Goal: Task Accomplishment & Management: Use online tool/utility

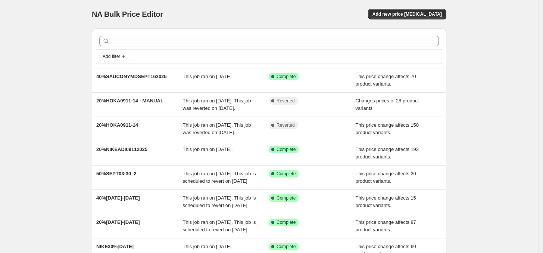
click at [447, 19] on div "Add new price [MEDICAL_DATA]" at bounding box center [407, 14] width 78 height 10
click at [447, 17] on button "Add new price [MEDICAL_DATA]" at bounding box center [407, 14] width 78 height 10
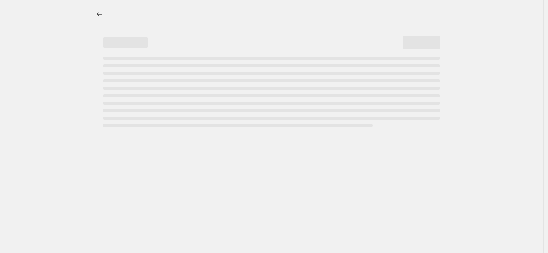
select select "percentage"
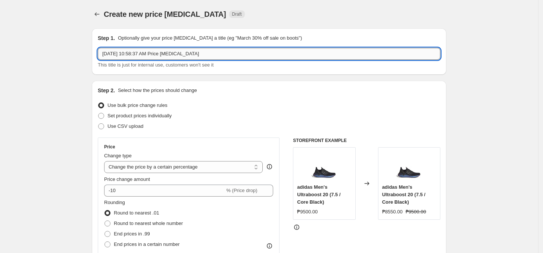
click at [150, 51] on input "[DATE] 10:58:37 AM Price [MEDICAL_DATA]" at bounding box center [269, 54] width 343 height 12
paste input "20%HOKA0925-28"
type input "20%HOKA0925-28"
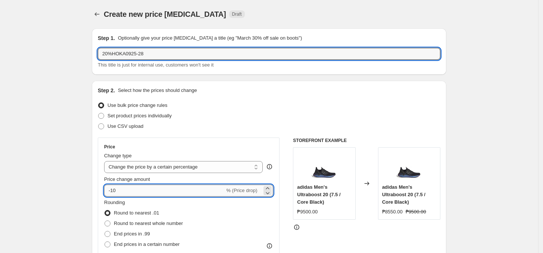
click at [117, 190] on input "-10" at bounding box center [164, 190] width 121 height 12
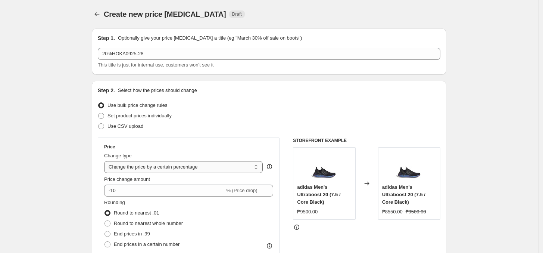
click at [181, 169] on select "Change the price to a certain amount Change the price by a certain amount Chang…" at bounding box center [183, 167] width 159 height 12
select select "pcap"
click at [106, 161] on select "Change the price to a certain amount Change the price by a certain amount Chang…" at bounding box center [183, 167] width 159 height 12
type input "-20"
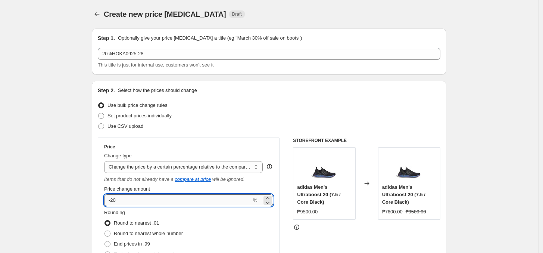
click at [141, 196] on input "-20" at bounding box center [178, 200] width 148 height 12
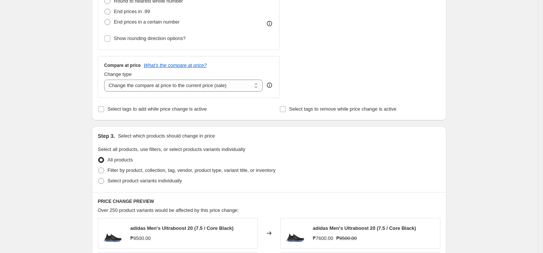
scroll to position [233, 0]
click at [157, 86] on select "Change the compare at price to the current price (sale) Change the compare at p…" at bounding box center [183, 84] width 159 height 12
select select "no_change"
click at [106, 79] on select "Change the compare at price to the current price (sale) Change the compare at p…" at bounding box center [183, 84] width 159 height 12
click at [150, 169] on span "Filter by product, collection, tag, vendor, product type, variant title, or inv…" at bounding box center [192, 169] width 168 height 6
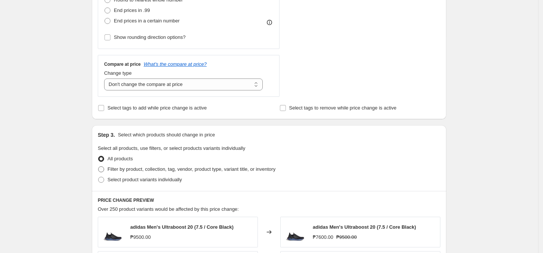
click at [99, 167] on input "Filter by product, collection, tag, vendor, product type, variant title, or inv…" at bounding box center [98, 166] width 0 height 0
radio input "true"
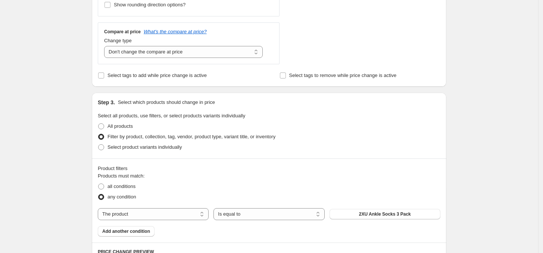
scroll to position [280, 0]
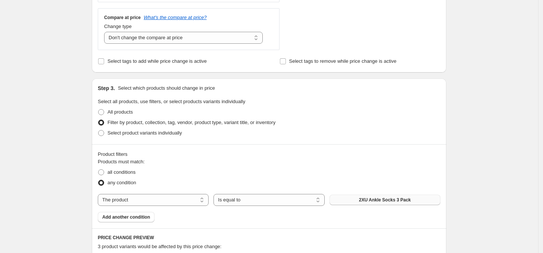
click at [367, 202] on span "2XU Ankle Socks 3 Pack" at bounding box center [385, 200] width 52 height 6
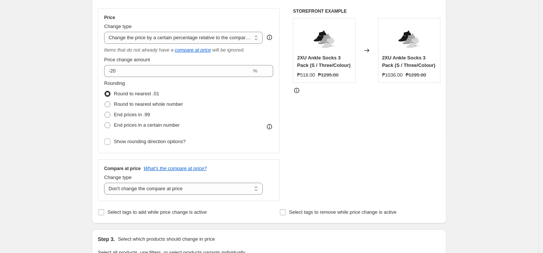
scroll to position [0, 0]
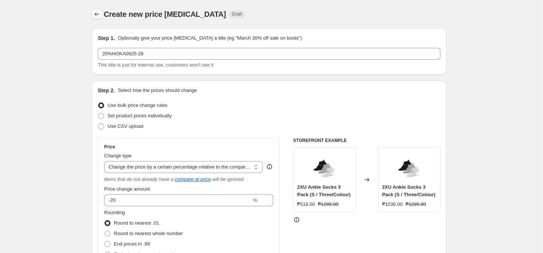
click at [105, 13] on div "Create new price [MEDICAL_DATA] Draft" at bounding box center [269, 14] width 355 height 10
click at [96, 18] on button "Price change jobs" at bounding box center [97, 14] width 10 height 10
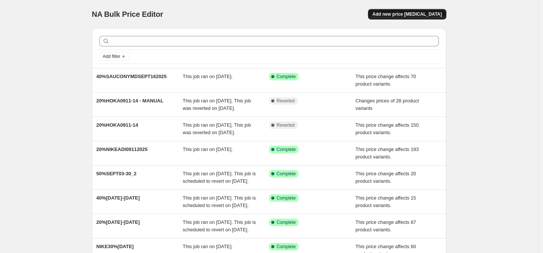
click at [398, 17] on span "Add new price [MEDICAL_DATA]" at bounding box center [407, 14] width 69 height 6
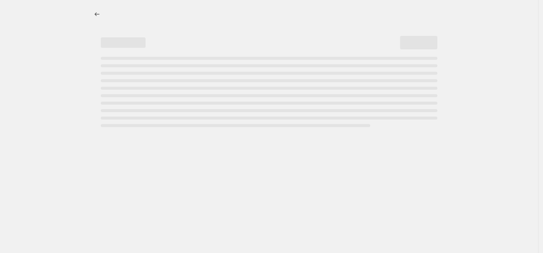
select select "percentage"
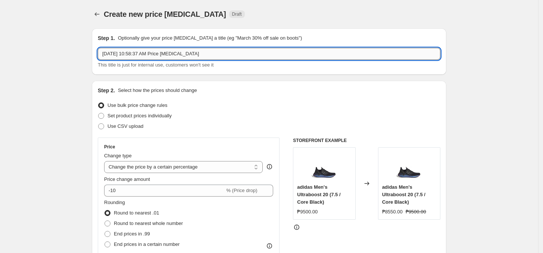
click at [159, 53] on input "[DATE] 10:58:37 AM Price [MEDICAL_DATA]" at bounding box center [269, 54] width 343 height 12
paste input "10495"
paste input "20%HOKA0925-28"
type input "20%HOKA0925-28"
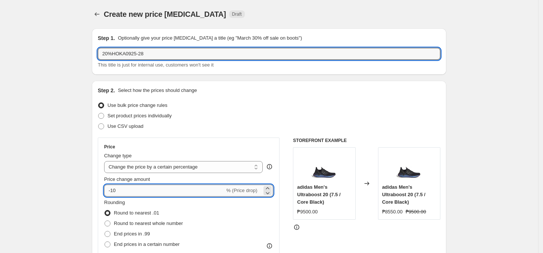
click at [141, 192] on input "-10" at bounding box center [164, 190] width 121 height 12
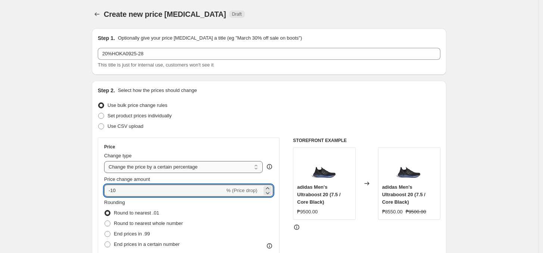
click at [117, 167] on select "Change the price to a certain amount Change the price by a certain amount Chang…" at bounding box center [183, 167] width 159 height 12
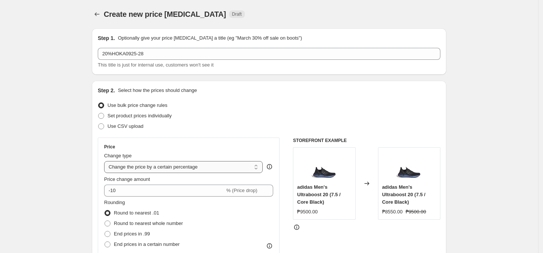
select select "pcap"
click at [106, 161] on select "Change the price to a certain amount Change the price by a certain amount Chang…" at bounding box center [183, 167] width 159 height 12
type input "-20"
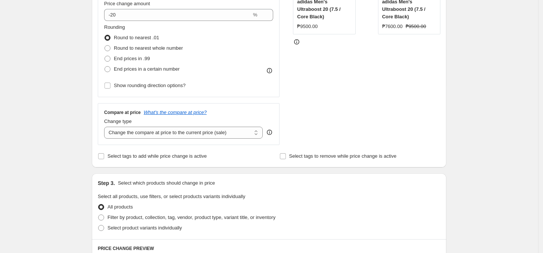
scroll to position [233, 0]
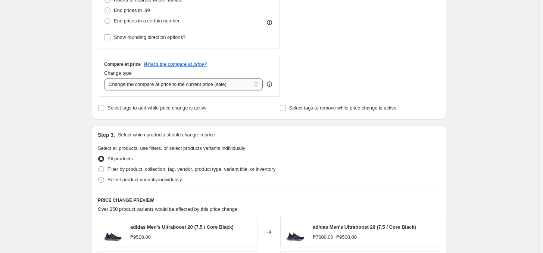
click at [149, 87] on select "Change the compare at price to the current price (sale) Change the compare at p…" at bounding box center [183, 84] width 159 height 12
select select "no_change"
click at [106, 79] on select "Change the compare at price to the current price (sale) Change the compare at p…" at bounding box center [183, 84] width 159 height 12
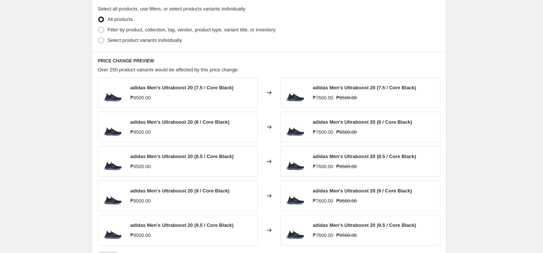
scroll to position [280, 0]
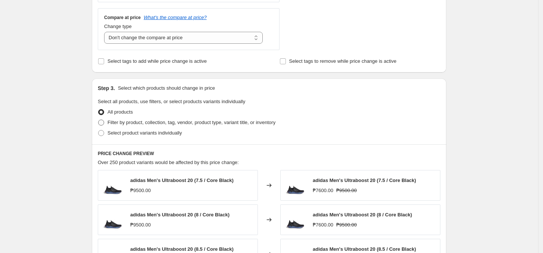
click at [172, 124] on span "Filter by product, collection, tag, vendor, product type, variant title, or inv…" at bounding box center [192, 122] width 168 height 6
click at [99, 120] on input "Filter by product, collection, tag, vendor, product type, variant title, or inv…" at bounding box center [98, 119] width 0 height 0
radio input "true"
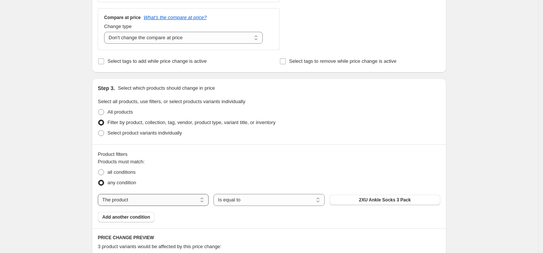
click at [184, 204] on select "The product The product's collection The product's tag The product's vendor The…" at bounding box center [153, 200] width 111 height 12
select select "tag"
click at [322, 204] on select "Is equal to Is not equal to" at bounding box center [269, 200] width 111 height 12
click at [363, 203] on span "0.6 liter adidas bottle with straw" at bounding box center [385, 200] width 68 height 6
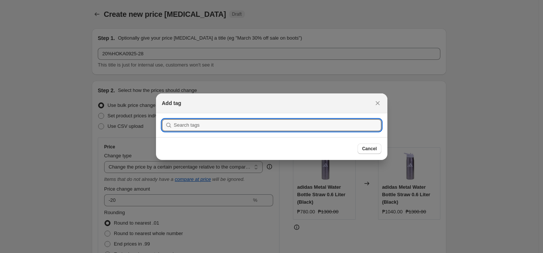
scroll to position [0, 0]
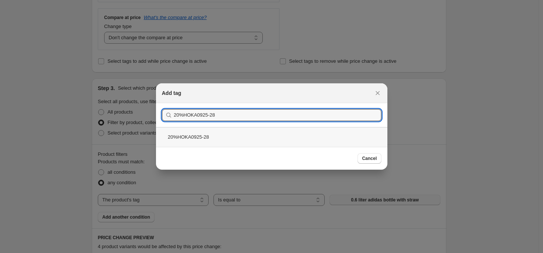
type input "20%HOKA0925-28"
click at [221, 136] on div "20%HOKA0925-28" at bounding box center [272, 137] width 232 height 20
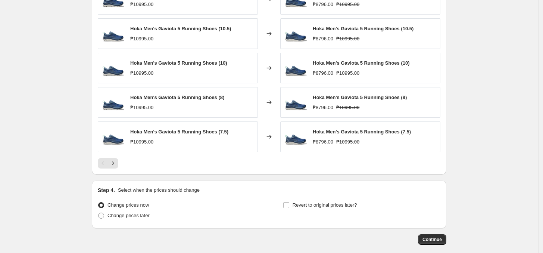
scroll to position [589, 0]
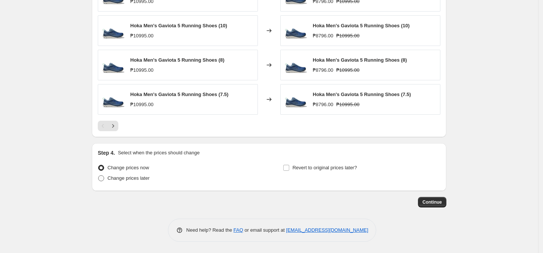
click at [135, 177] on span "Change prices later" at bounding box center [129, 178] width 42 height 6
click at [99, 176] on input "Change prices later" at bounding box center [98, 175] width 0 height 0
radio input "true"
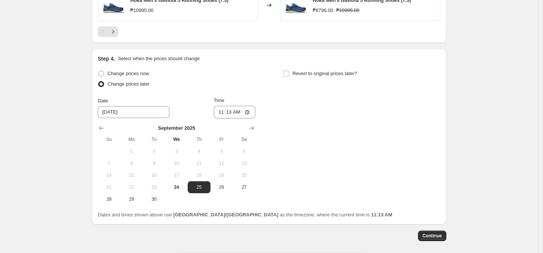
scroll to position [682, 0]
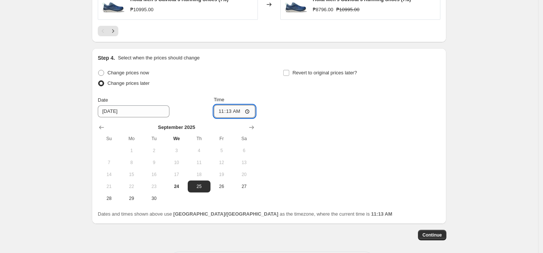
click at [221, 114] on input "11:13" at bounding box center [235, 111] width 42 height 13
type input "00:00"
click at [102, 202] on button "28" at bounding box center [109, 198] width 22 height 12
click at [202, 187] on span "25" at bounding box center [199, 186] width 16 height 6
type input "[DATE]"
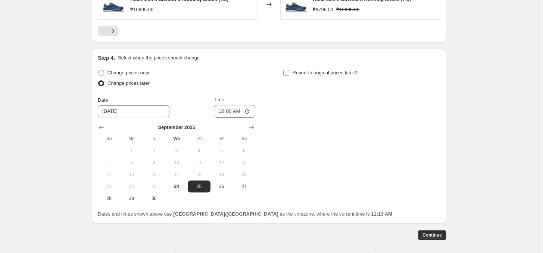
click at [292, 74] on label "Revert to original prices later?" at bounding box center [320, 73] width 74 height 10
click at [289, 74] on input "Revert to original prices later?" at bounding box center [286, 73] width 6 height 6
checkbox input "true"
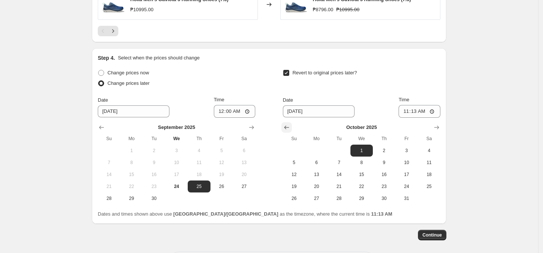
click at [288, 127] on icon "Show previous month, September 2025" at bounding box center [286, 128] width 5 height 4
click at [296, 201] on span "28" at bounding box center [294, 198] width 16 height 6
type input "[DATE]"
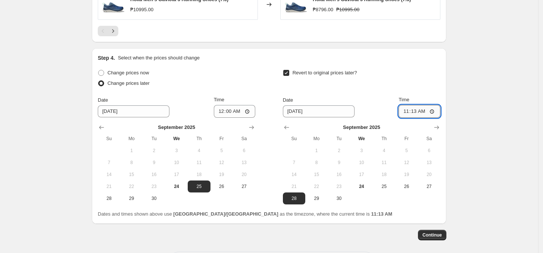
click at [406, 116] on input "11:13" at bounding box center [420, 111] width 42 height 13
type input "23:59"
click at [438, 238] on span "Continue" at bounding box center [432, 235] width 19 height 6
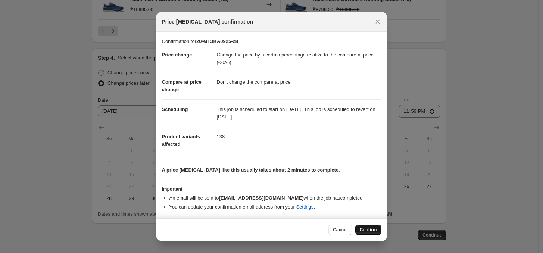
click at [367, 231] on span "Confirm" at bounding box center [368, 230] width 17 height 6
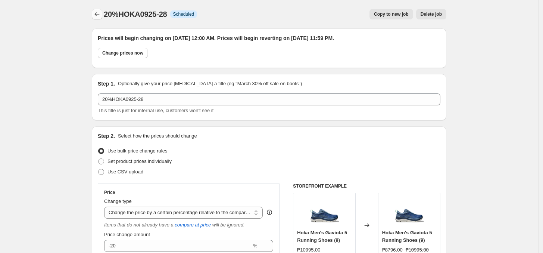
click at [97, 17] on icon "Price change jobs" at bounding box center [96, 13] width 7 height 7
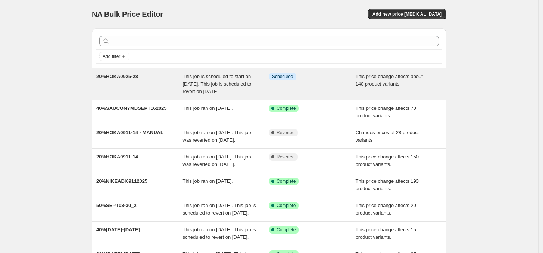
click at [128, 76] on span "20%HOKA0925-28" at bounding box center [117, 77] width 42 height 6
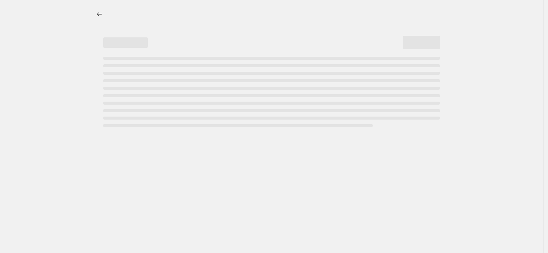
select select "pcap"
select select "no_change"
select select "tag"
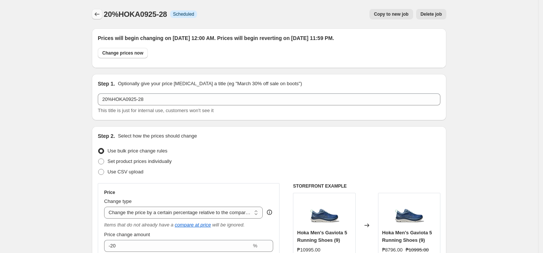
click at [100, 13] on icon "Price change jobs" at bounding box center [96, 13] width 7 height 7
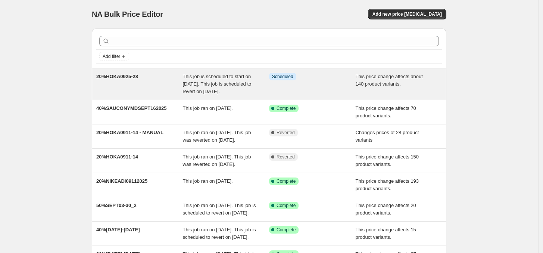
click at [137, 74] on span "20%HOKA0925-28" at bounding box center [117, 77] width 42 height 6
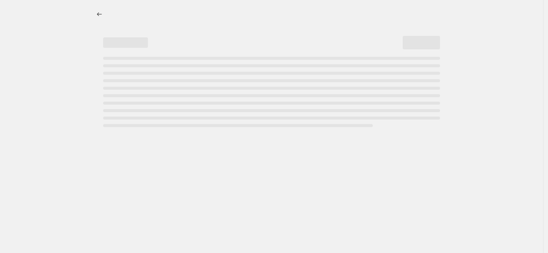
select select "pcap"
select select "no_change"
select select "tag"
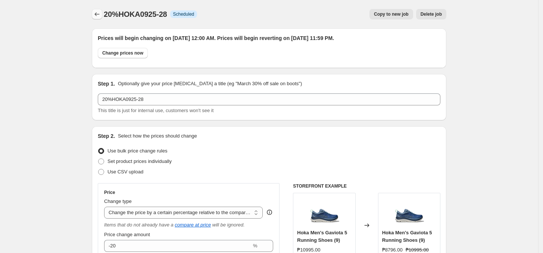
click at [101, 15] on icon "Price change jobs" at bounding box center [96, 13] width 7 height 7
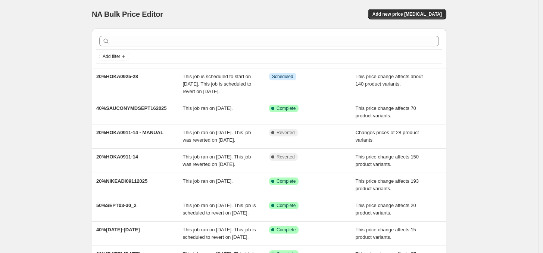
click at [59, 88] on div "NA Bulk Price Editor. This page is ready NA Bulk Price Editor Add new price [ME…" at bounding box center [269, 196] width 538 height 392
